Goal: Task Accomplishment & Management: Use online tool/utility

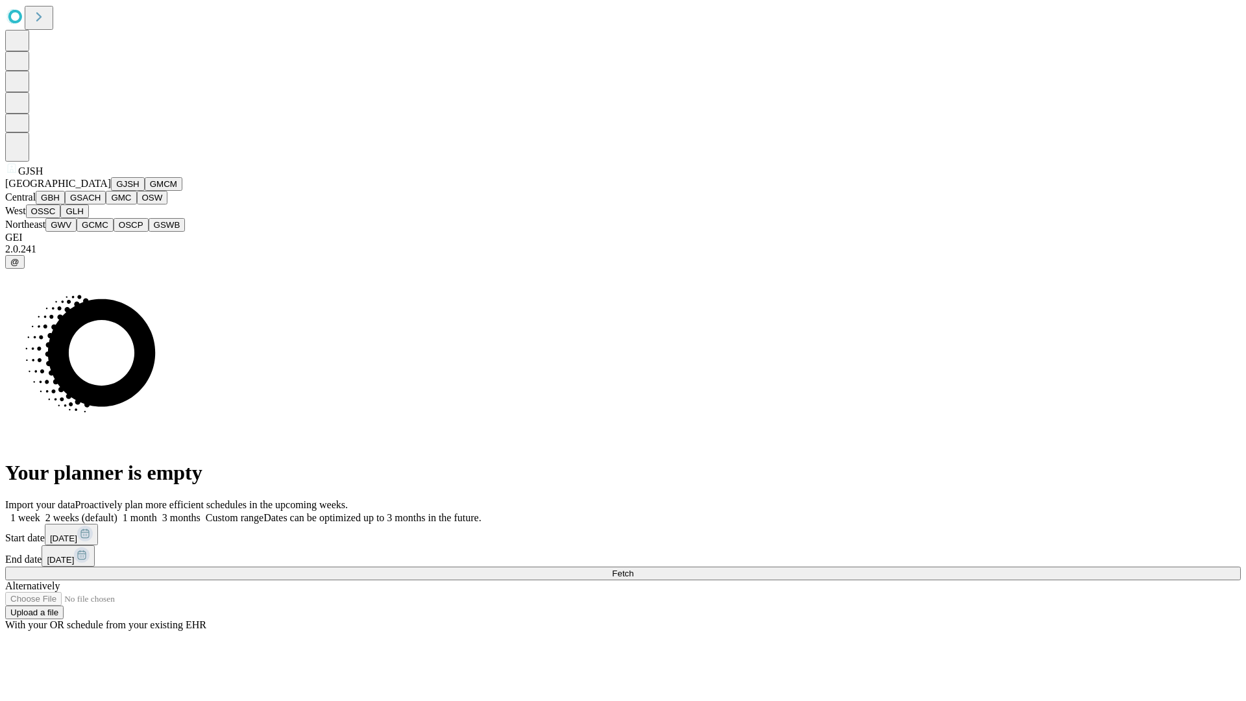
click at [111, 191] on button "GJSH" at bounding box center [128, 184] width 34 height 14
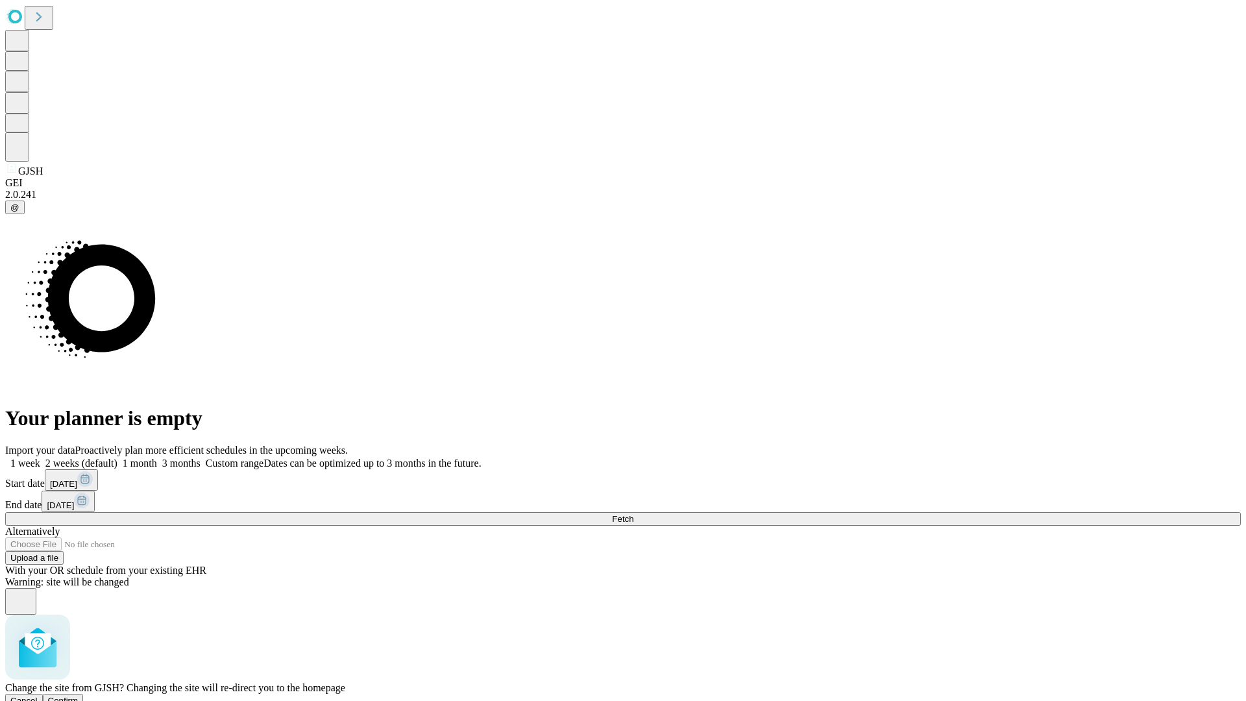
click at [79, 695] on span "Confirm" at bounding box center [63, 700] width 30 height 10
click at [117, 457] on label "2 weeks (default)" at bounding box center [78, 462] width 77 height 11
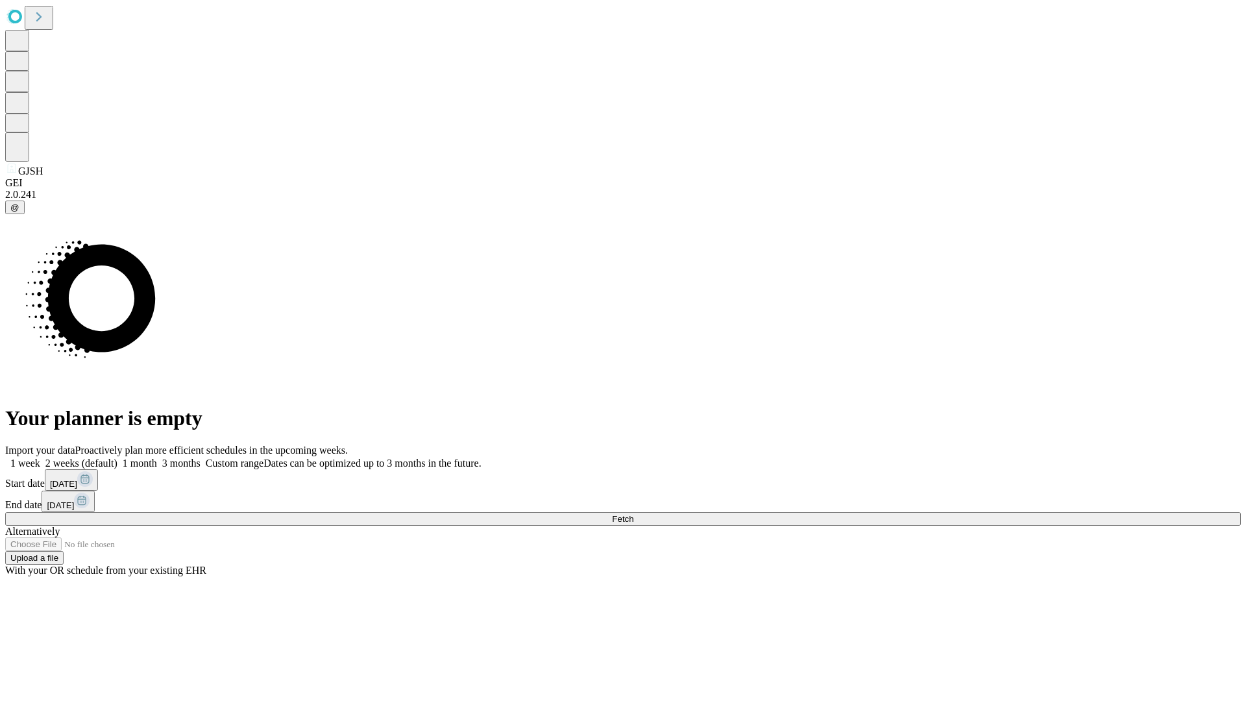
click at [633, 514] on span "Fetch" at bounding box center [622, 519] width 21 height 10
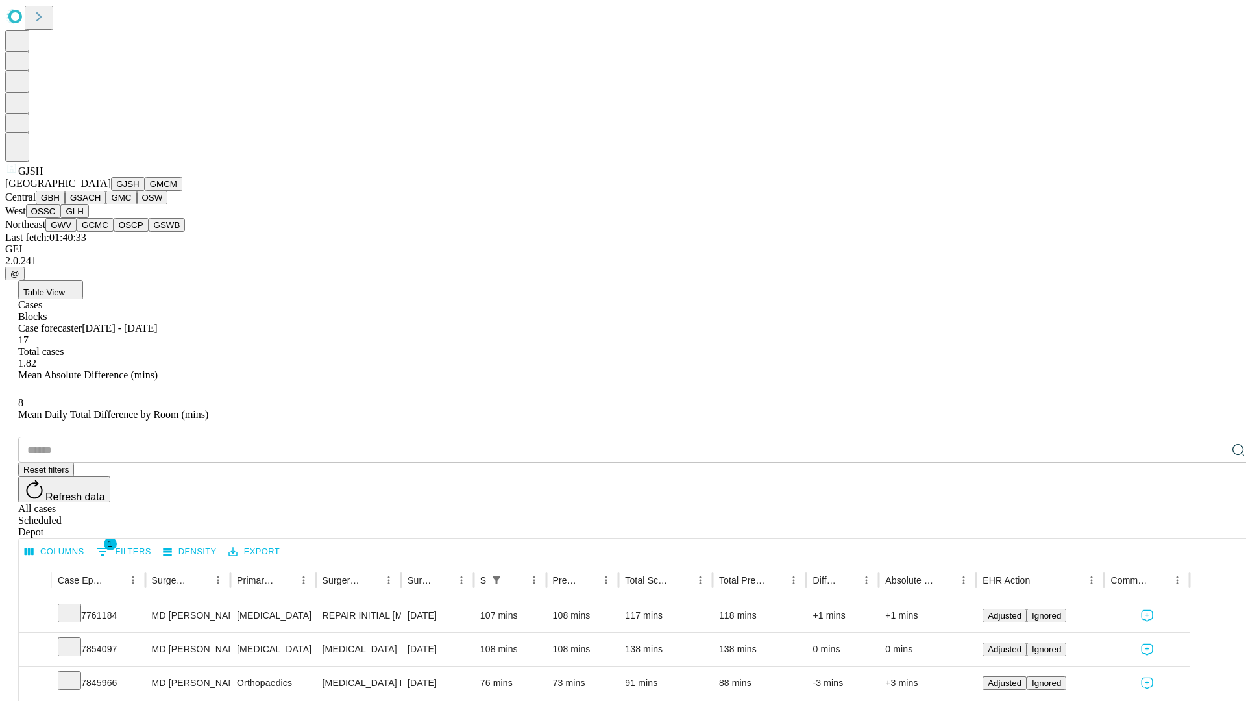
click at [145, 191] on button "GMCM" at bounding box center [164, 184] width 38 height 14
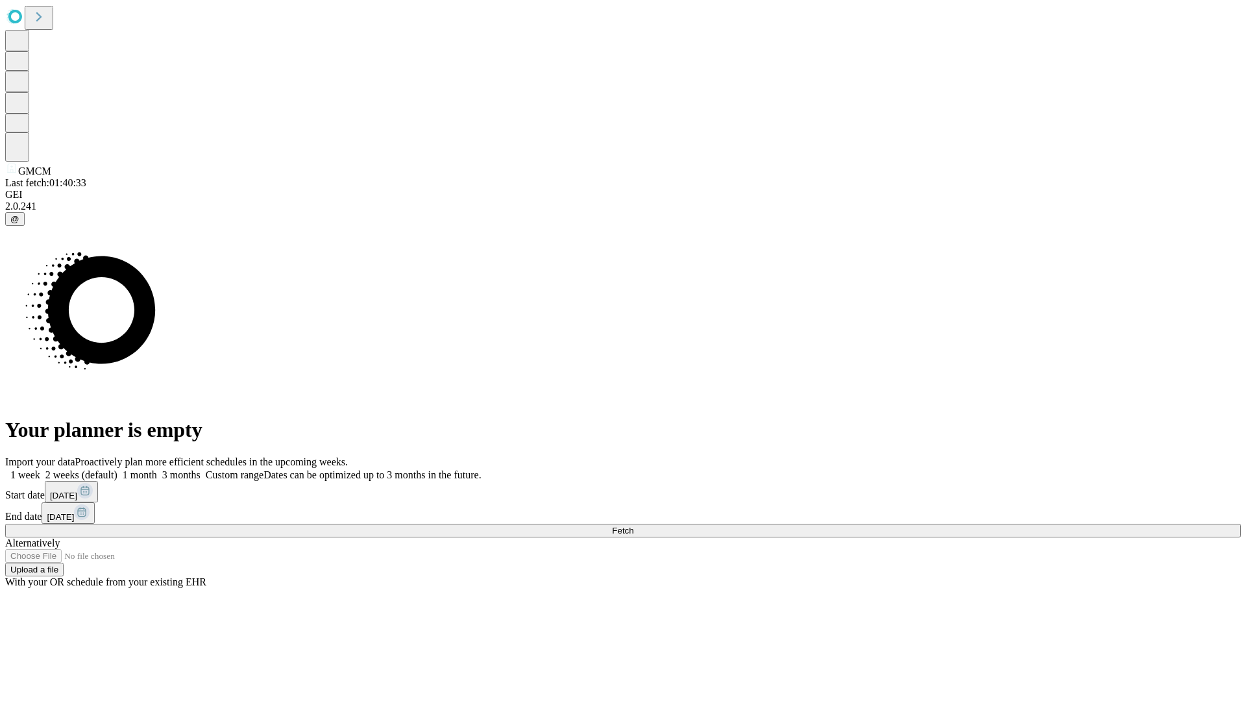
click at [117, 469] on label "2 weeks (default)" at bounding box center [78, 474] width 77 height 11
click at [633, 525] on span "Fetch" at bounding box center [622, 530] width 21 height 10
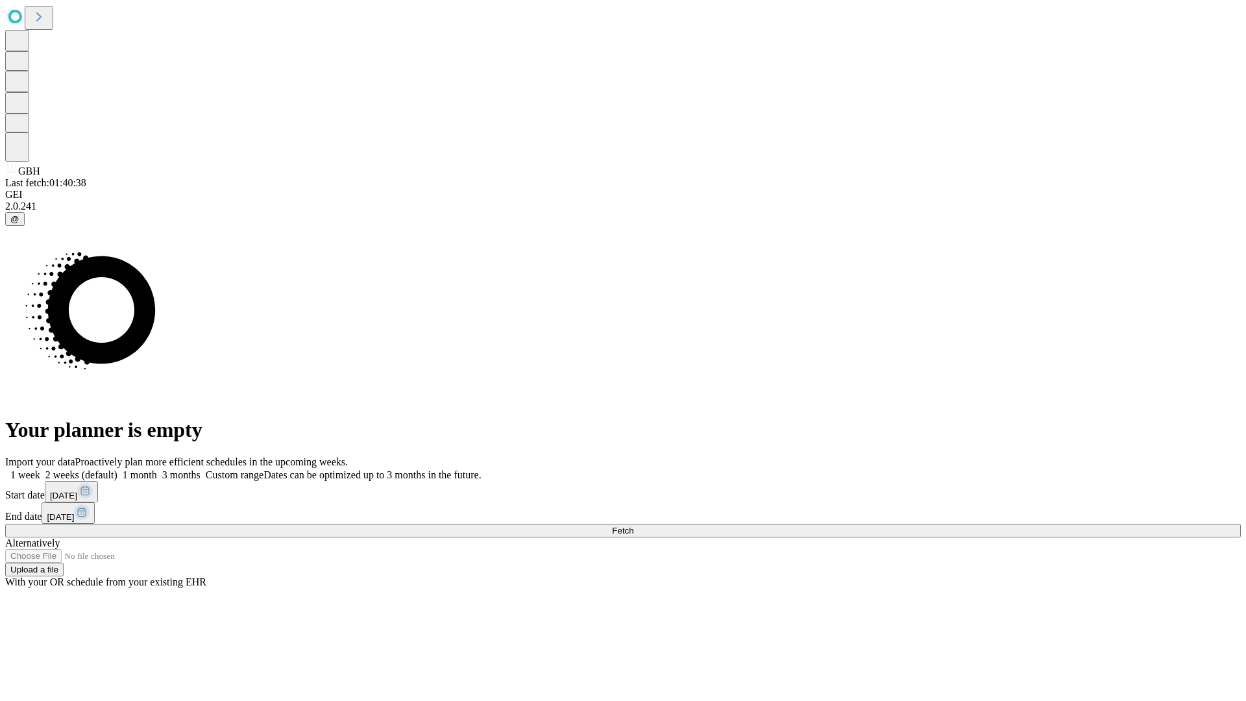
click at [117, 469] on label "2 weeks (default)" at bounding box center [78, 474] width 77 height 11
click at [633, 525] on span "Fetch" at bounding box center [622, 530] width 21 height 10
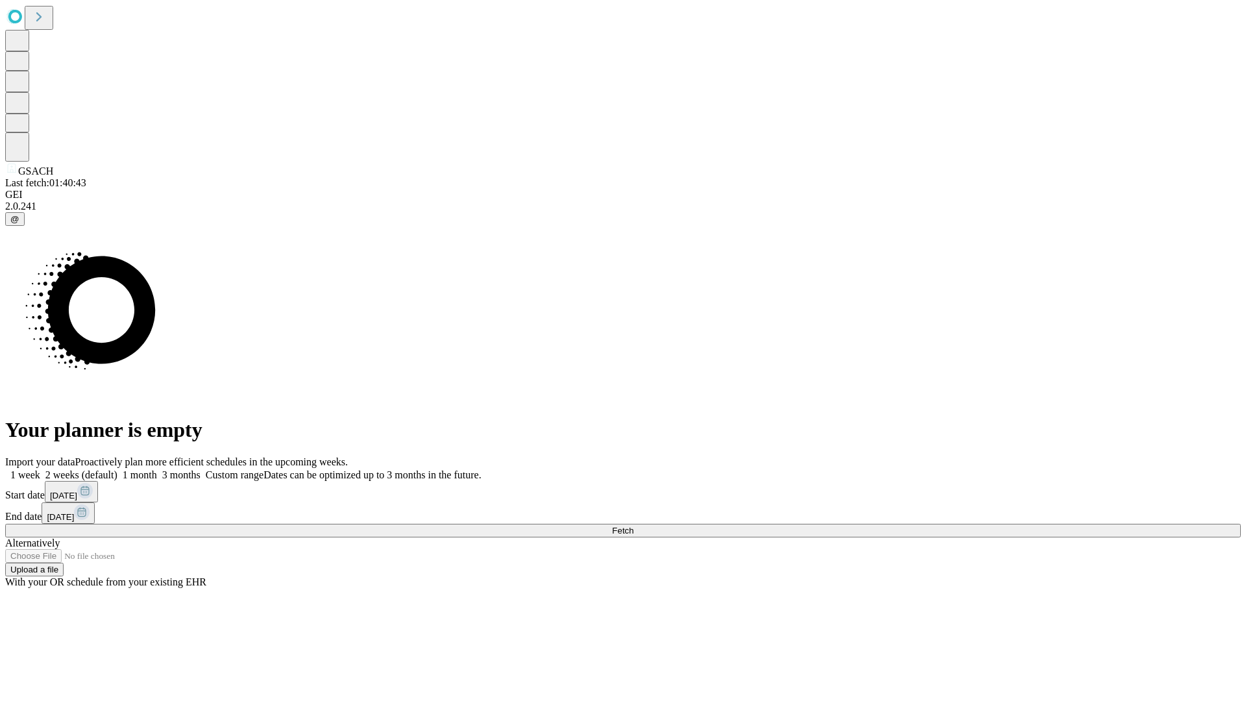
click at [117, 469] on label "2 weeks (default)" at bounding box center [78, 474] width 77 height 11
click at [633, 525] on span "Fetch" at bounding box center [622, 530] width 21 height 10
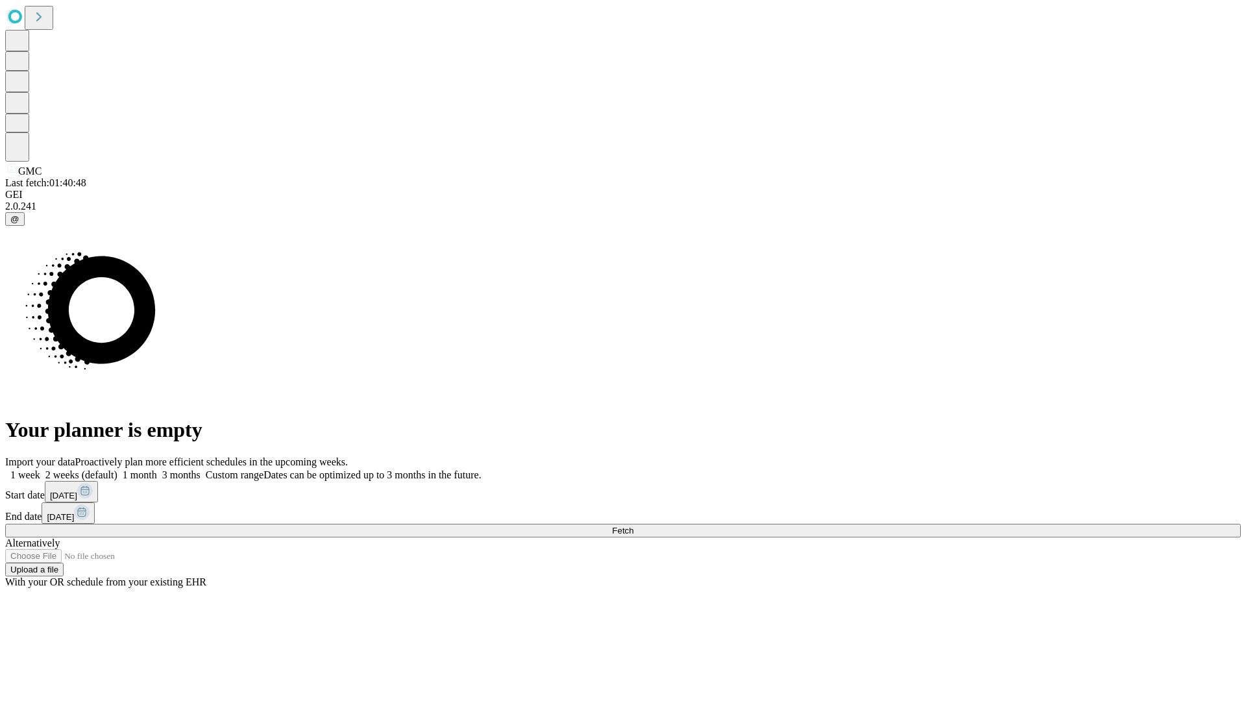
click at [117, 469] on label "2 weeks (default)" at bounding box center [78, 474] width 77 height 11
click at [633, 525] on span "Fetch" at bounding box center [622, 530] width 21 height 10
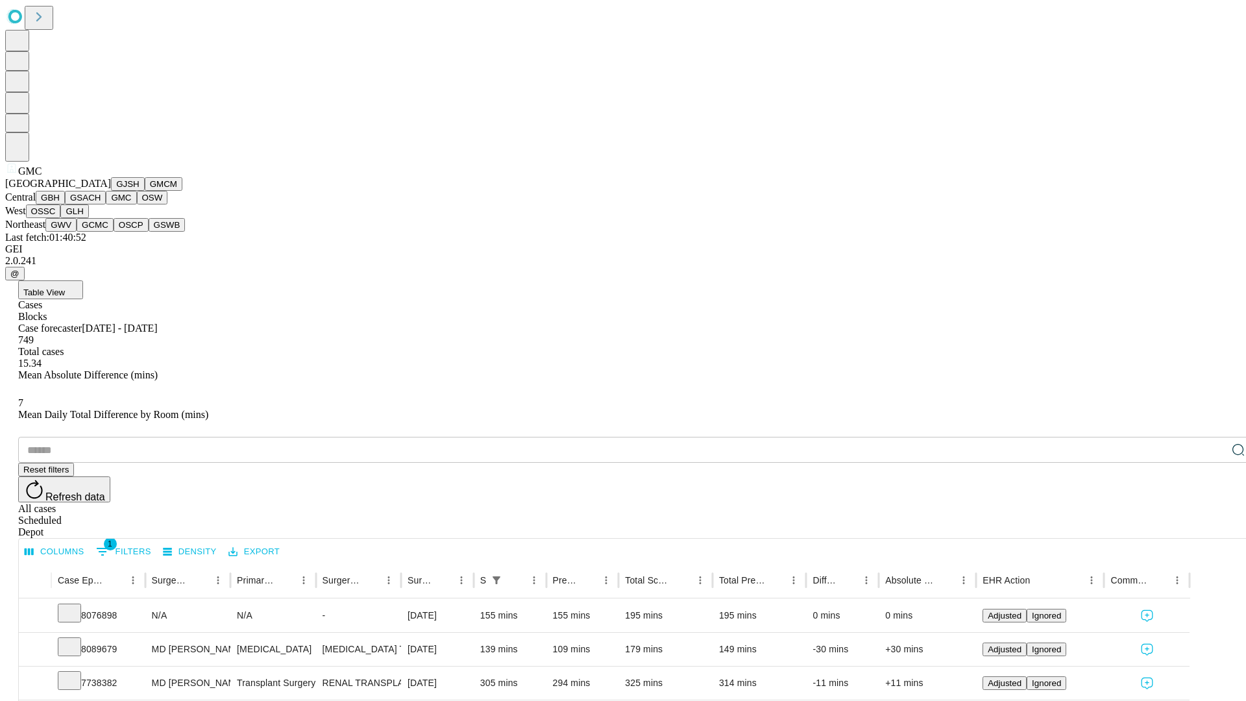
click at [137, 204] on button "OSW" at bounding box center [152, 198] width 31 height 14
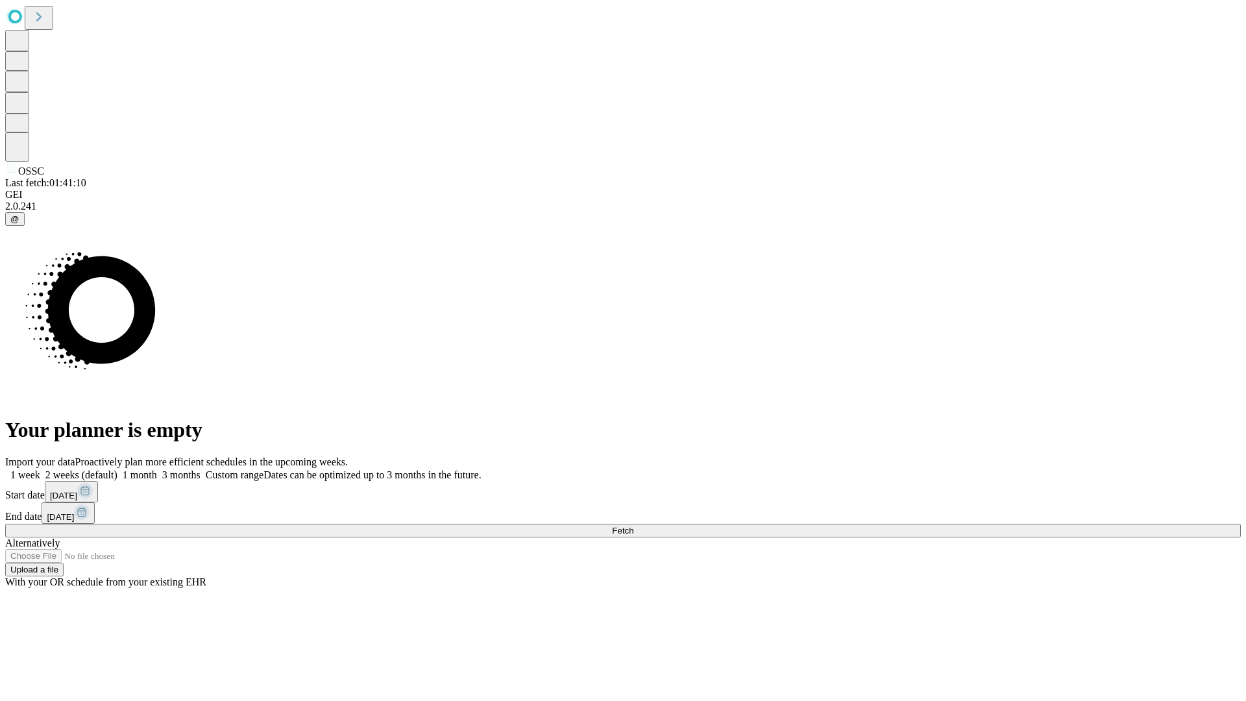
click at [117, 469] on label "2 weeks (default)" at bounding box center [78, 474] width 77 height 11
click at [633, 525] on span "Fetch" at bounding box center [622, 530] width 21 height 10
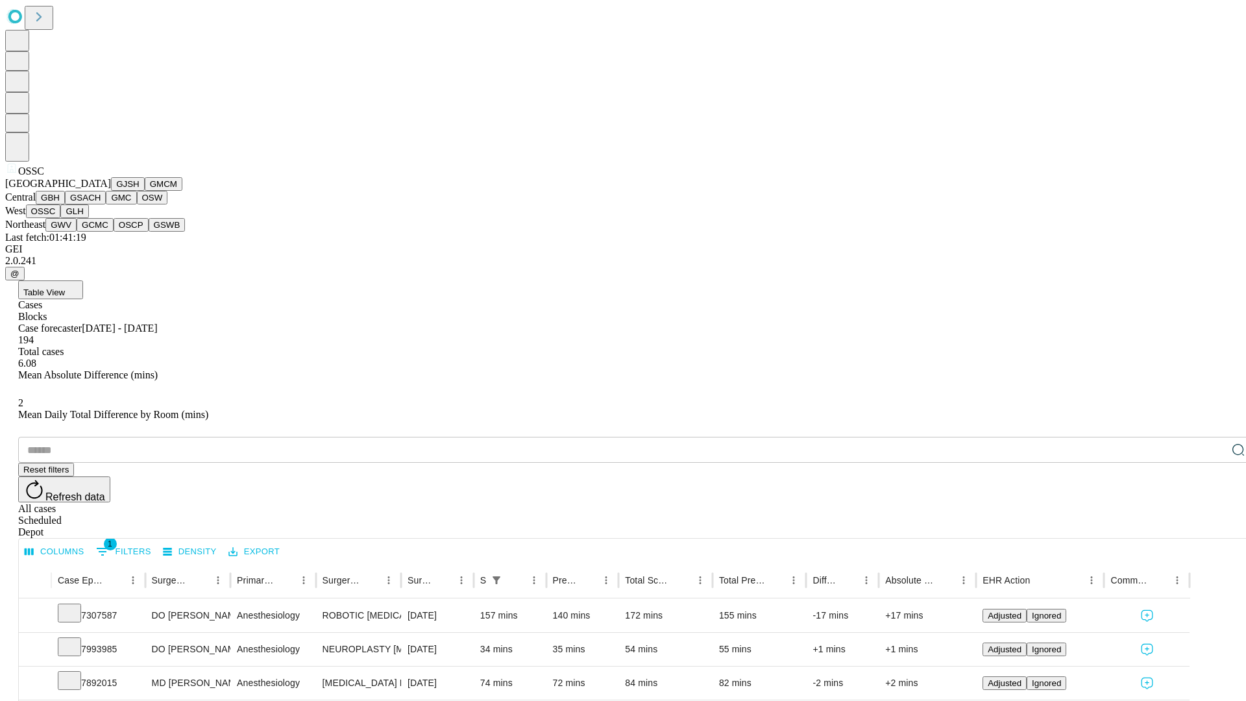
click at [88, 218] on button "GLH" at bounding box center [74, 211] width 28 height 14
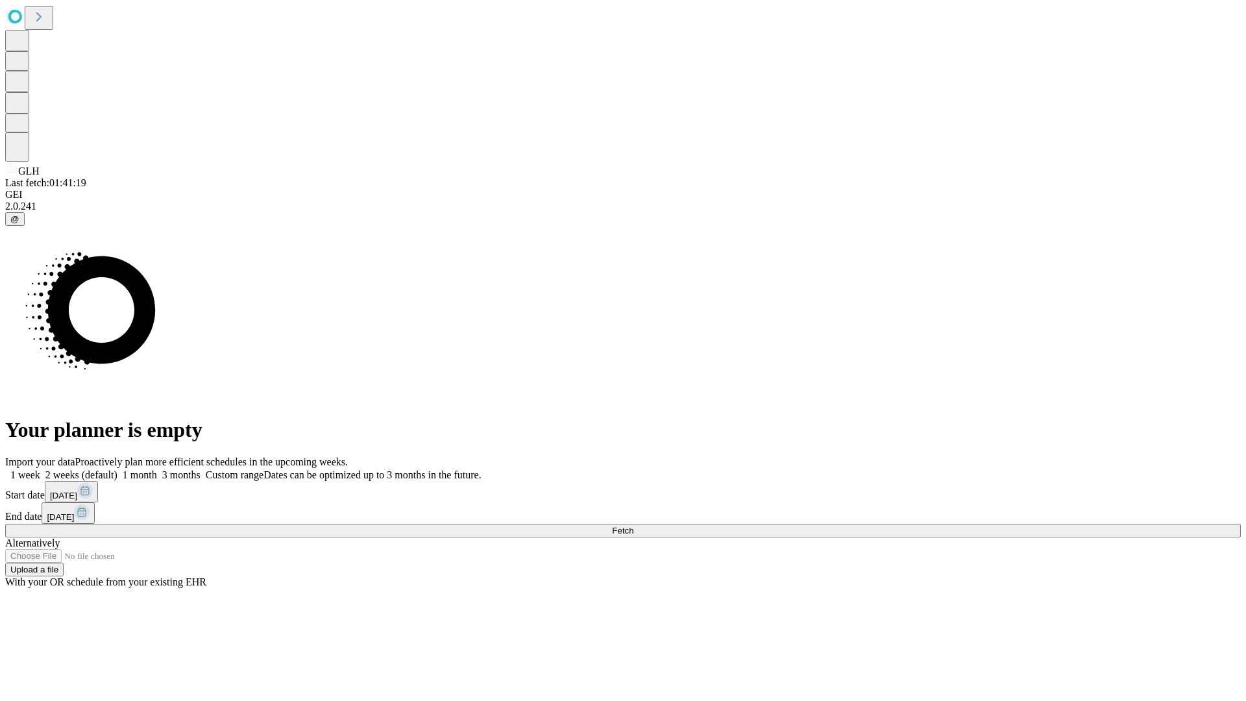
click at [117, 469] on label "2 weeks (default)" at bounding box center [78, 474] width 77 height 11
click at [633, 525] on span "Fetch" at bounding box center [622, 530] width 21 height 10
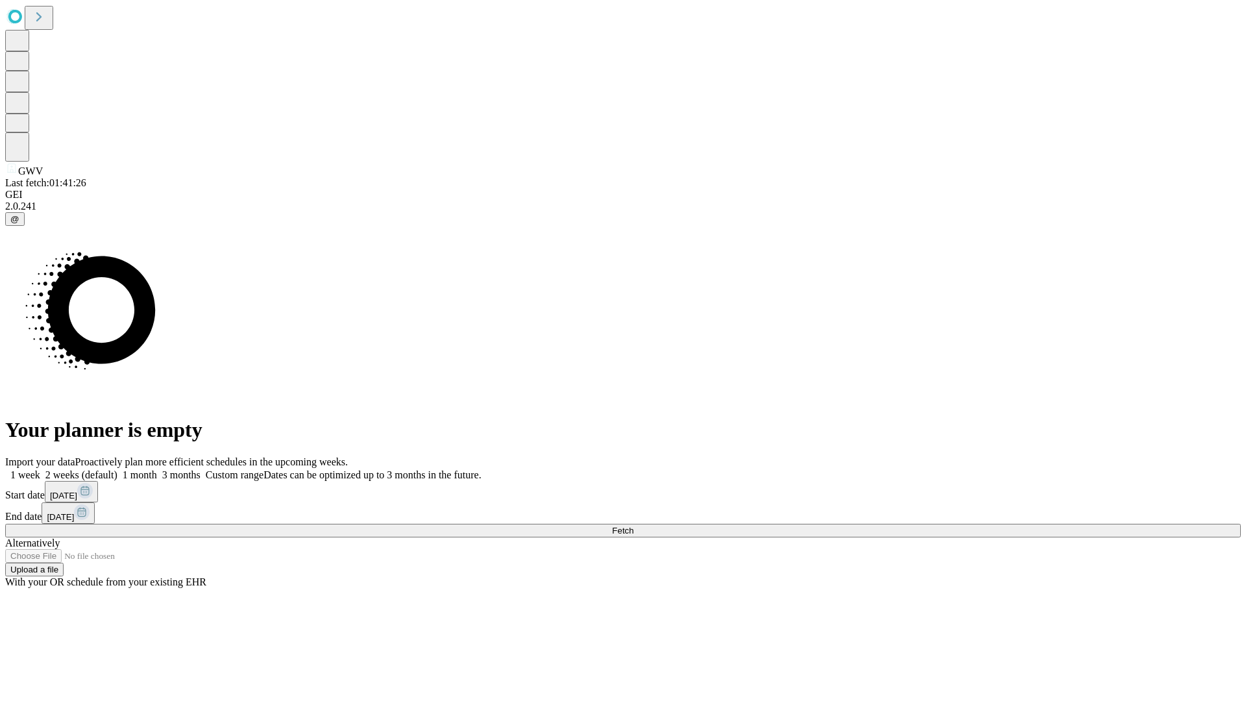
click at [117, 469] on label "2 weeks (default)" at bounding box center [78, 474] width 77 height 11
click at [633, 525] on span "Fetch" at bounding box center [622, 530] width 21 height 10
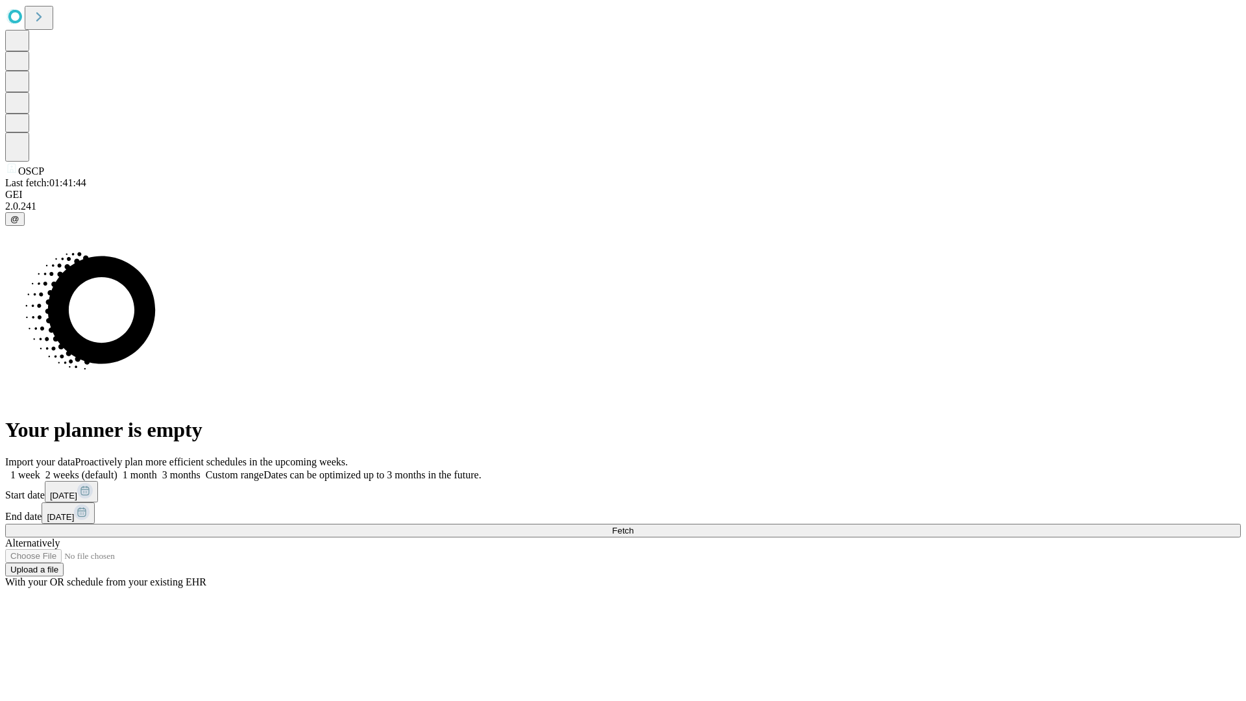
click at [633, 525] on span "Fetch" at bounding box center [622, 530] width 21 height 10
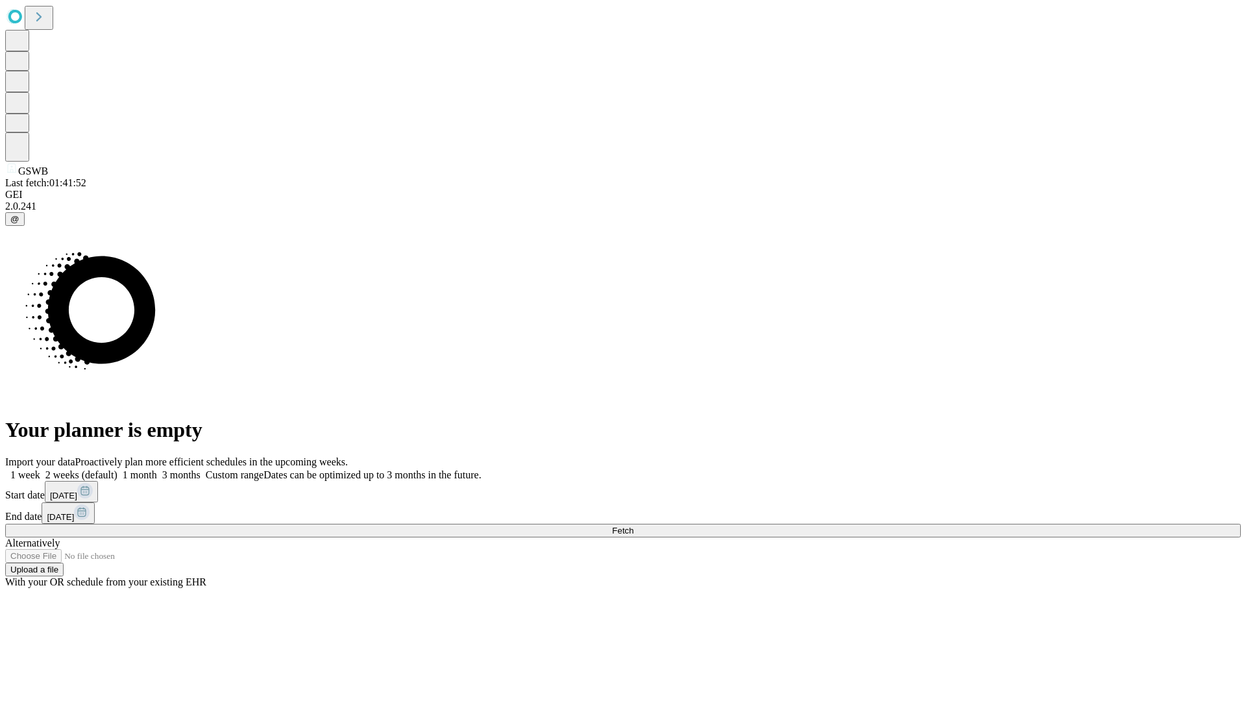
click at [117, 469] on label "2 weeks (default)" at bounding box center [78, 474] width 77 height 11
click at [633, 525] on span "Fetch" at bounding box center [622, 530] width 21 height 10
